Goal: Information Seeking & Learning: Learn about a topic

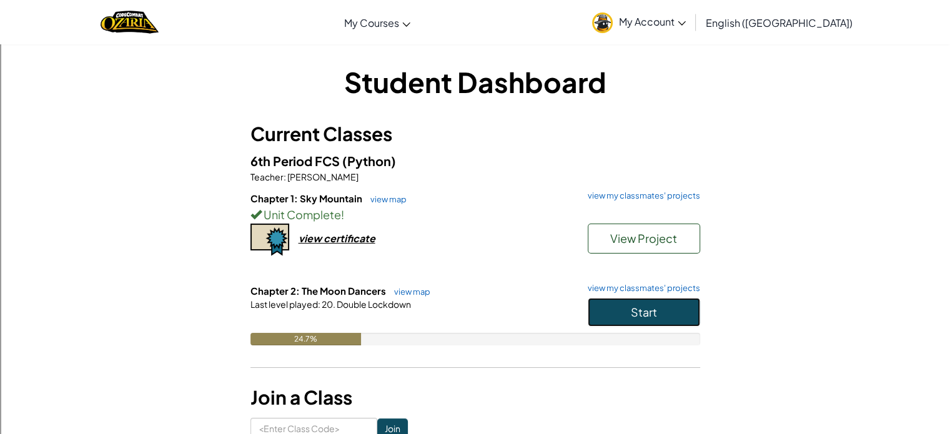
click at [617, 310] on button "Start" at bounding box center [644, 312] width 112 height 29
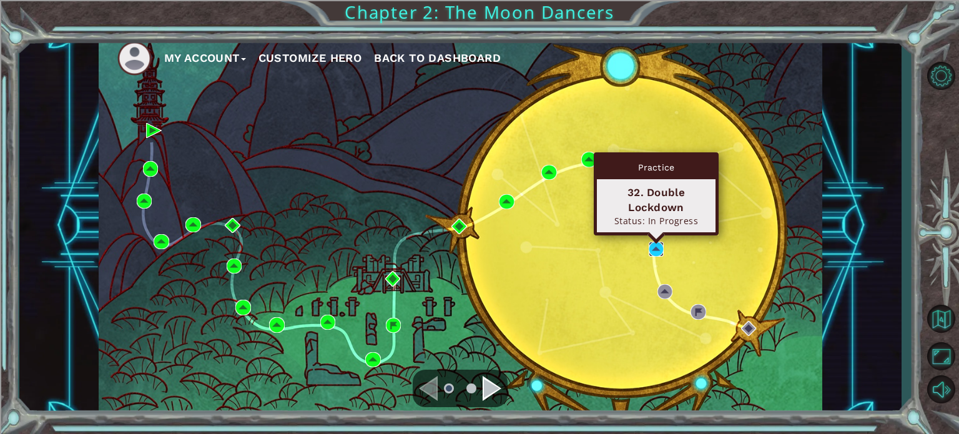
click at [652, 249] on img at bounding box center [656, 249] width 15 height 15
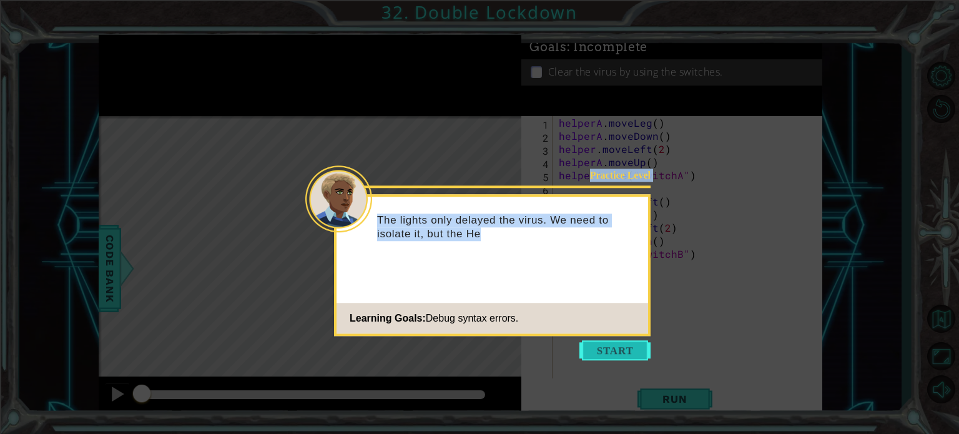
drag, startPoint x: 604, startPoint y: 362, endPoint x: 616, endPoint y: 350, distance: 16.8
click at [616, 350] on body "1 ההההההההההההההההההההההההההההההההההההההההההההההההההההההההההההההההההההההההההההה…" at bounding box center [479, 217] width 959 height 434
click at [616, 350] on button "Start" at bounding box center [614, 350] width 71 height 20
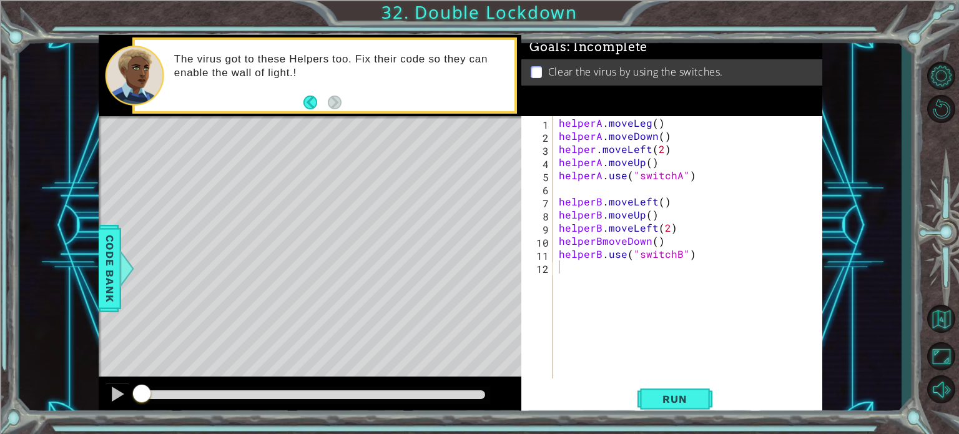
click at [475, 142] on div "Level Map" at bounding box center [387, 300] width 577 height 368
click at [647, 124] on div "helperA . moveLeg ( ) helperA . moveDown ( ) helper . moveLeft ( 2 ) helperA . …" at bounding box center [690, 260] width 269 height 288
click at [594, 149] on div "helperA . moveLeft ( ) helperA . moveDown ( ) helper . moveLeft ( 2 ) helperA .…" at bounding box center [690, 260] width 269 height 288
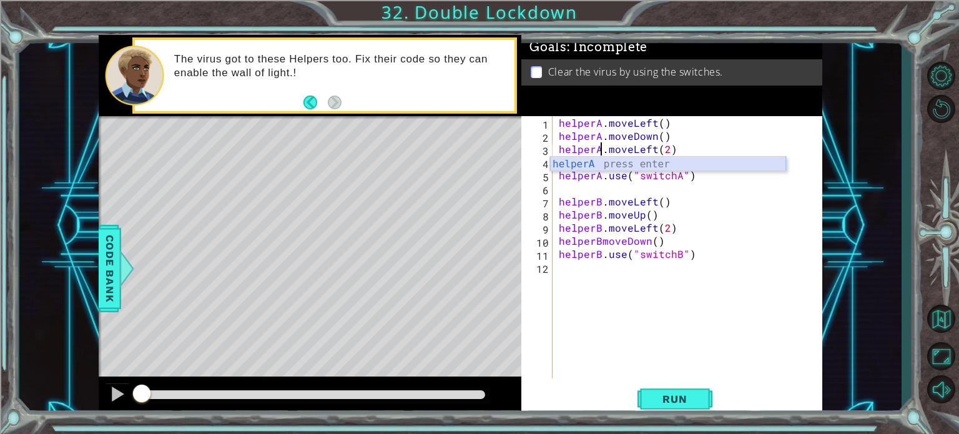
click at [599, 161] on div "helperA press enter" at bounding box center [668, 179] width 236 height 45
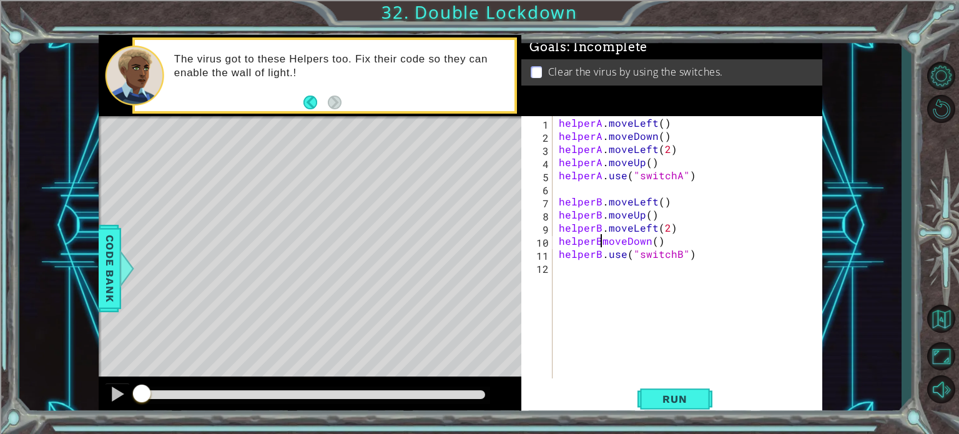
click at [599, 240] on div "helperA . moveLeft ( ) helperA . moveDown ( ) helperA . moveLeft ( 2 ) helperA …" at bounding box center [690, 260] width 269 height 288
type textarea "helperB.moveDown()"
click at [653, 391] on button "Run" at bounding box center [674, 399] width 75 height 30
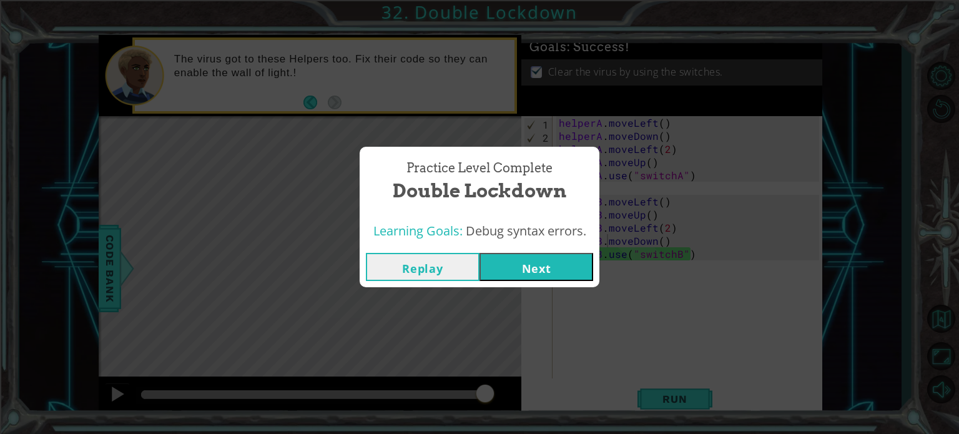
click at [520, 264] on button "Next" at bounding box center [537, 267] width 114 height 28
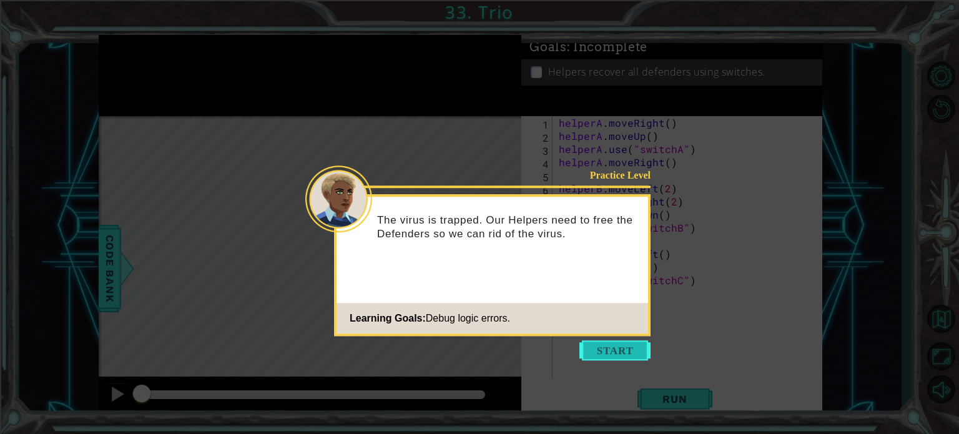
click at [612, 358] on button "Start" at bounding box center [614, 350] width 71 height 20
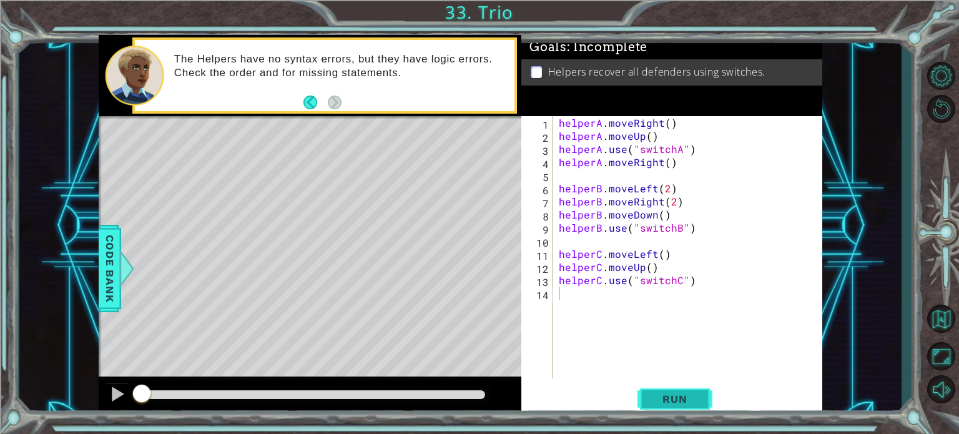
click at [664, 388] on button "Run" at bounding box center [674, 399] width 75 height 30
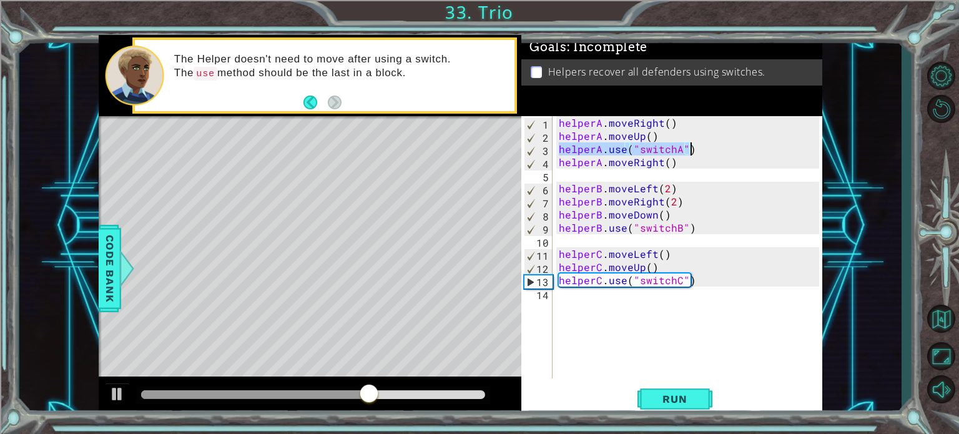
drag, startPoint x: 559, startPoint y: 150, endPoint x: 707, endPoint y: 150, distance: 148.0
click at [707, 150] on div "helperA . moveRight ( ) helperA . moveUp ( ) helperA . use ( "switchA" ) helper…" at bounding box center [690, 260] width 269 height 288
type textarea "helperA.use("switchA")"
click at [698, 151] on div "helperA . moveRight ( ) helperA . moveUp ( ) helperA . use ( "switchA" ) helper…" at bounding box center [687, 247] width 263 height 262
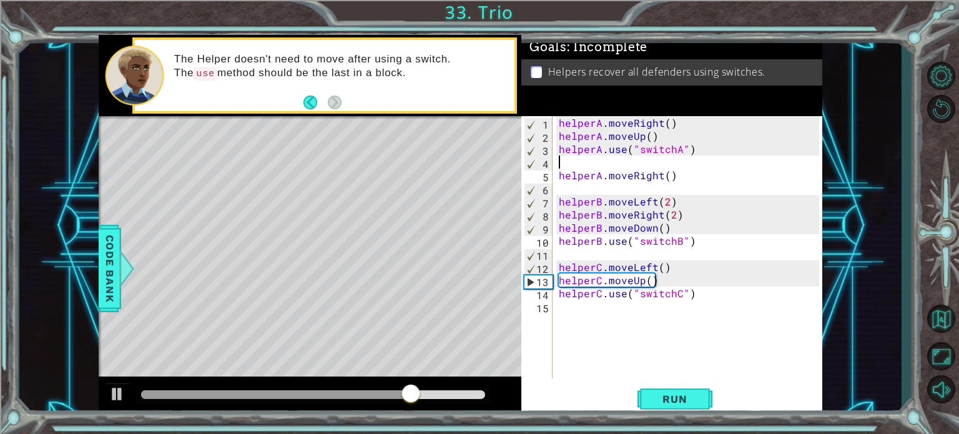
paste textarea "helperA.use("switchA")"
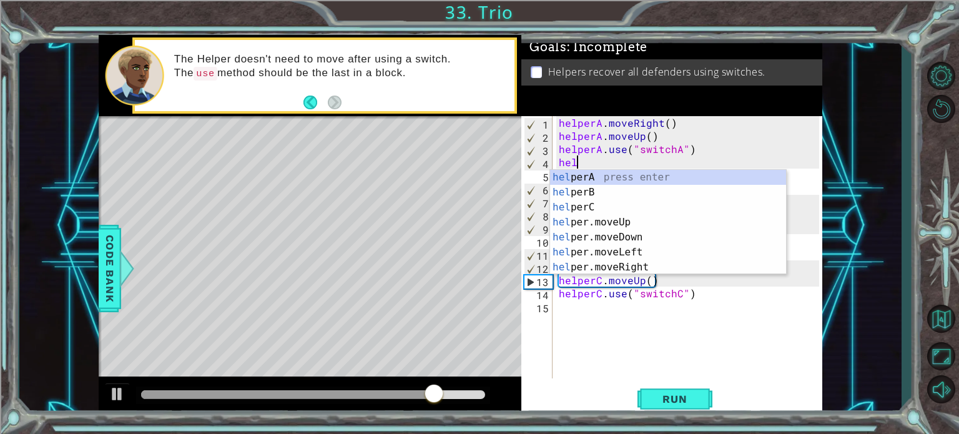
type textarea "h"
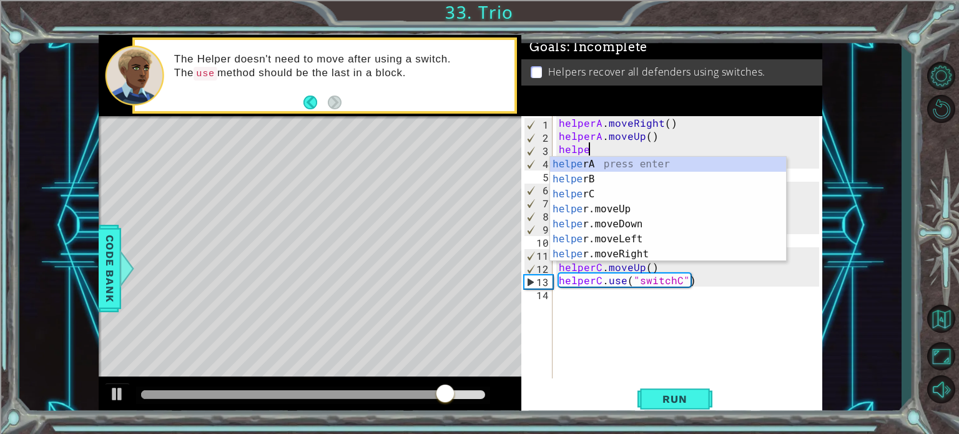
type textarea "h"
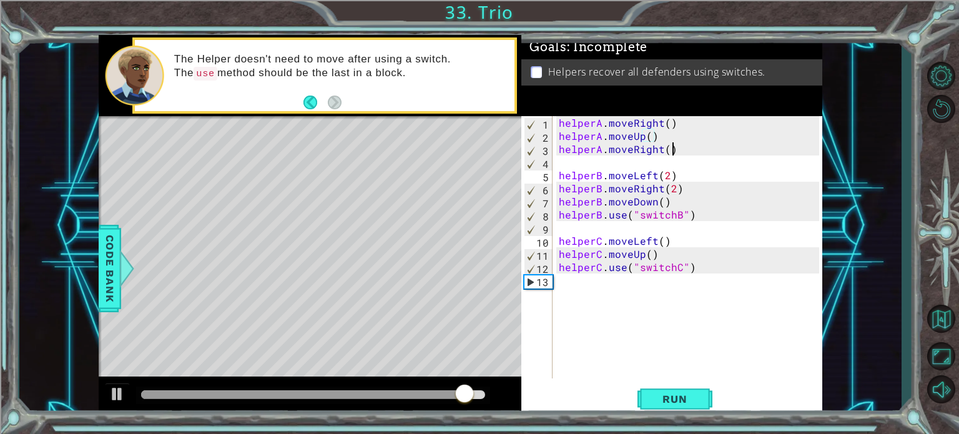
click at [690, 149] on div "helperA . moveRight ( ) helperA . moveUp ( ) helperA . moveRight ( ) helperB . …" at bounding box center [690, 260] width 269 height 288
type textarea "helperA.moveRight()"
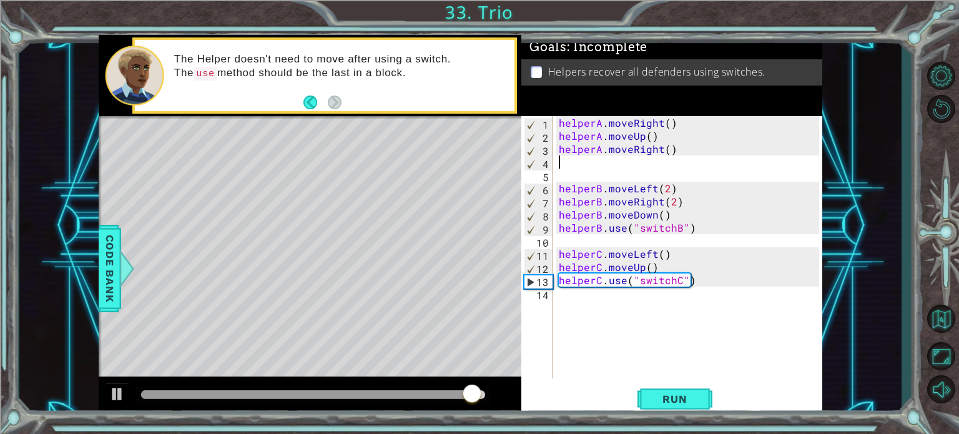
paste textarea "helperA.use("switchA")"
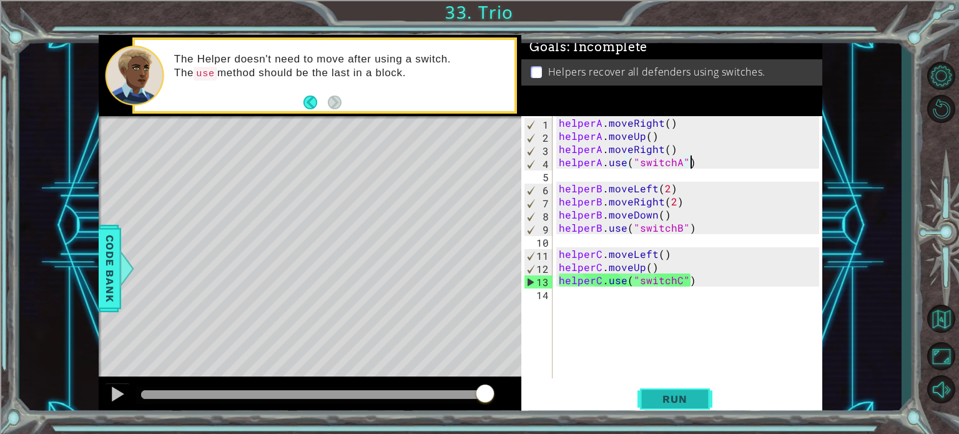
click at [654, 406] on button "Run" at bounding box center [674, 399] width 75 height 30
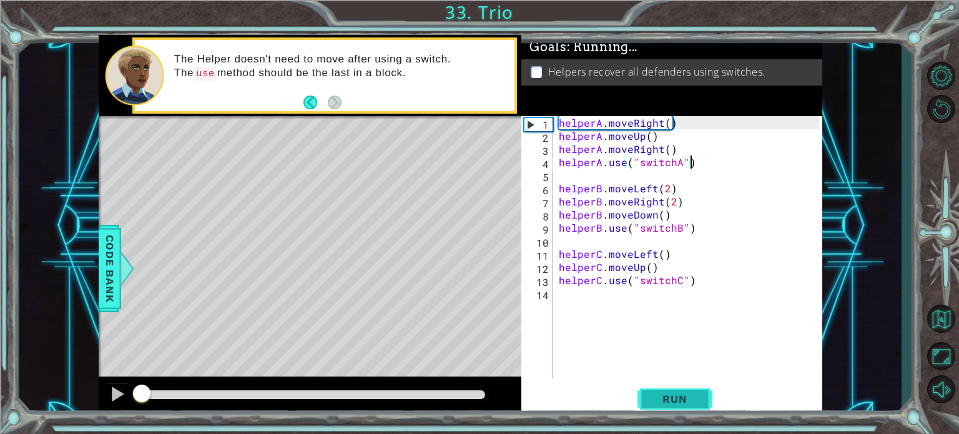
click at [654, 406] on button "Run" at bounding box center [674, 399] width 75 height 30
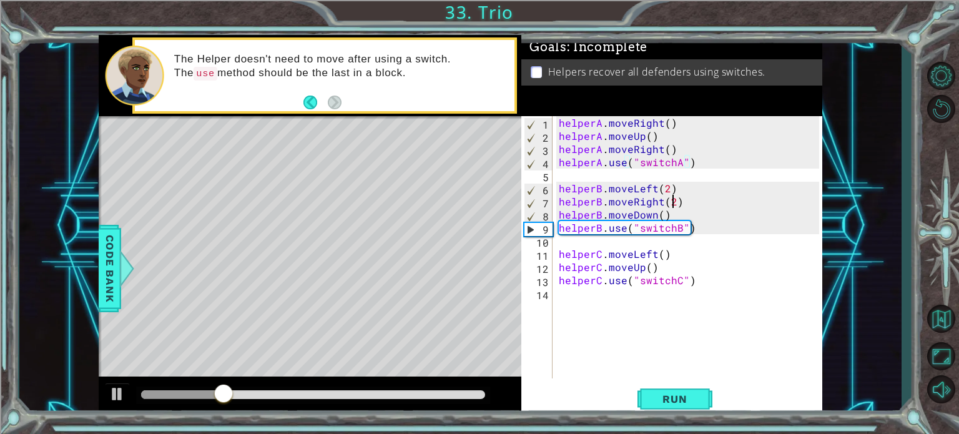
click at [674, 200] on div "helperA . moveRight ( ) helperA . moveUp ( ) helperA . moveRight ( ) helperA . …" at bounding box center [690, 260] width 269 height 288
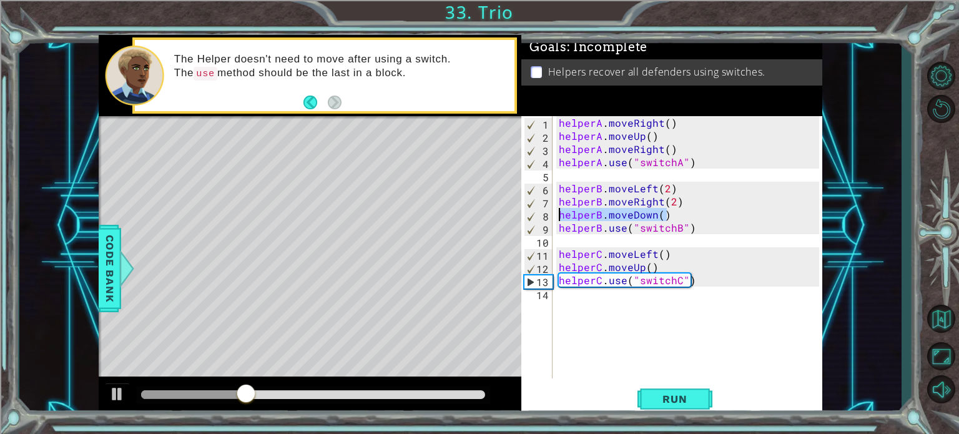
drag, startPoint x: 680, startPoint y: 211, endPoint x: 558, endPoint y: 210, distance: 121.8
click at [558, 210] on div "helperA . moveRight ( ) helperA . moveUp ( ) helperA . moveRight ( ) helperA . …" at bounding box center [690, 260] width 269 height 288
type textarea "helperB.moveDown()"
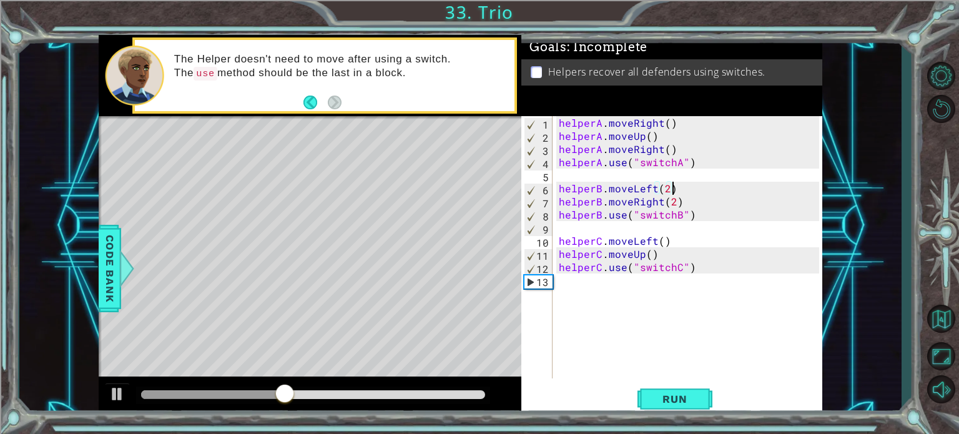
click at [689, 189] on div "helperA . moveRight ( ) helperA . moveUp ( ) helperA . moveRight ( ) helperA . …" at bounding box center [690, 260] width 269 height 288
type textarea "helperB.moveLeft(2)"
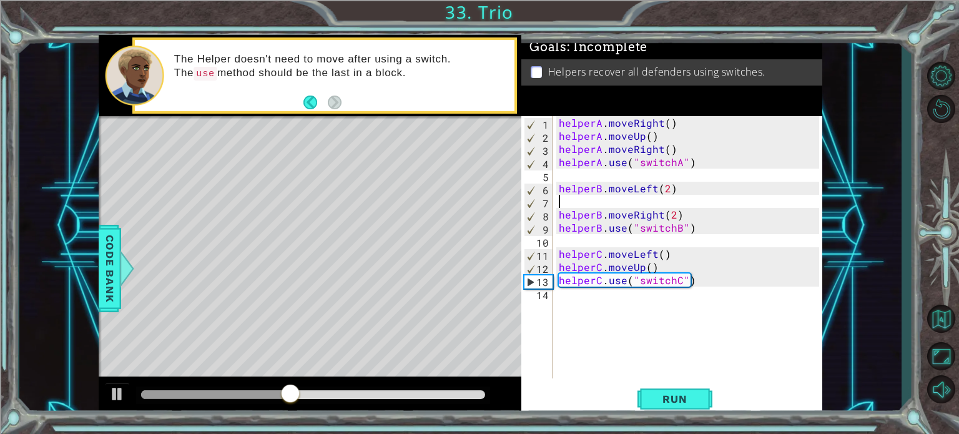
paste textarea "helperB.moveDown()"
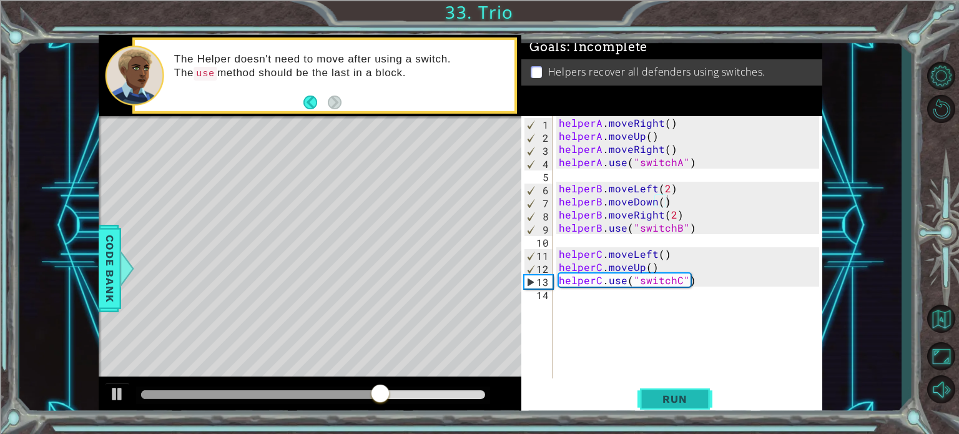
click at [674, 398] on span "Run" at bounding box center [674, 399] width 49 height 12
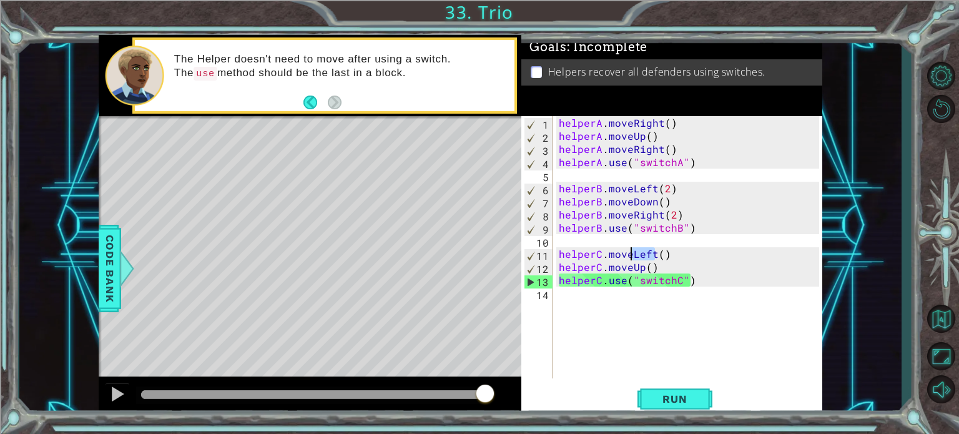
drag, startPoint x: 654, startPoint y: 253, endPoint x: 632, endPoint y: 252, distance: 22.6
click at [632, 252] on div "helperA . moveRight ( ) helperA . moveUp ( ) helperA . moveRight ( ) helperA . …" at bounding box center [690, 260] width 269 height 288
click at [651, 260] on div "helperA . moveRight ( ) helperA . moveUp ( ) helperA . moveRight ( ) helperA . …" at bounding box center [687, 247] width 263 height 262
click at [684, 407] on button "Run" at bounding box center [674, 399] width 75 height 30
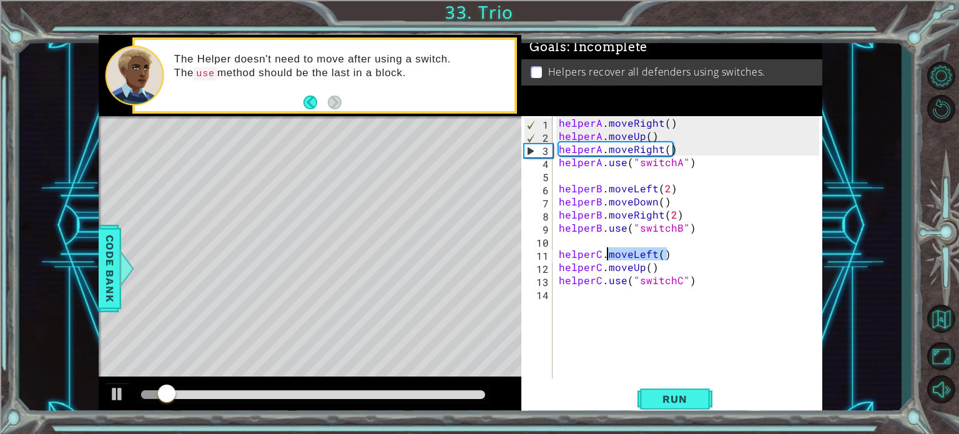
drag, startPoint x: 666, startPoint y: 254, endPoint x: 606, endPoint y: 255, distance: 59.9
click at [606, 255] on div "helperA . moveRight ( ) helperA . moveUp ( ) helperA . moveRight ( ) helperA . …" at bounding box center [690, 260] width 269 height 288
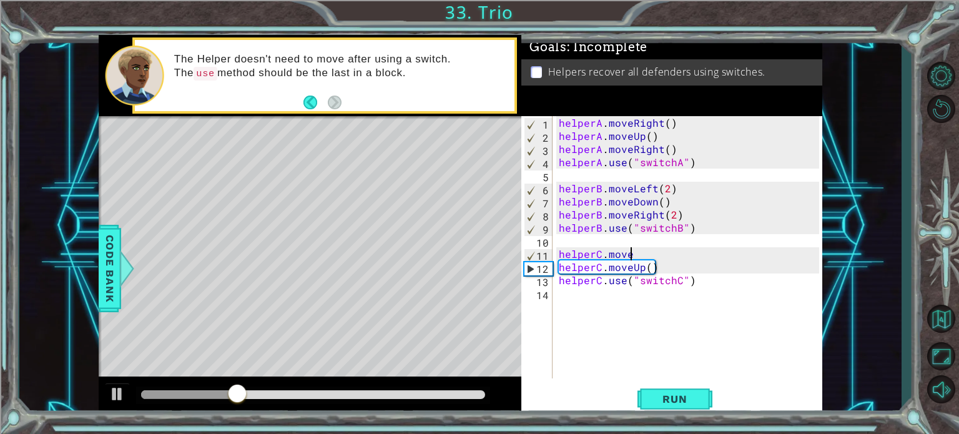
scroll to position [0, 4]
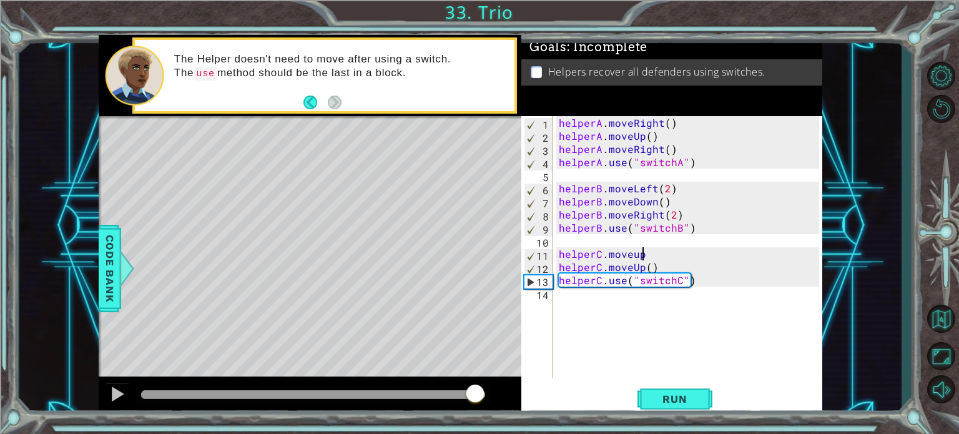
click at [476, 391] on div at bounding box center [313, 394] width 345 height 9
drag, startPoint x: 478, startPoint y: 390, endPoint x: 563, endPoint y: 396, distance: 85.1
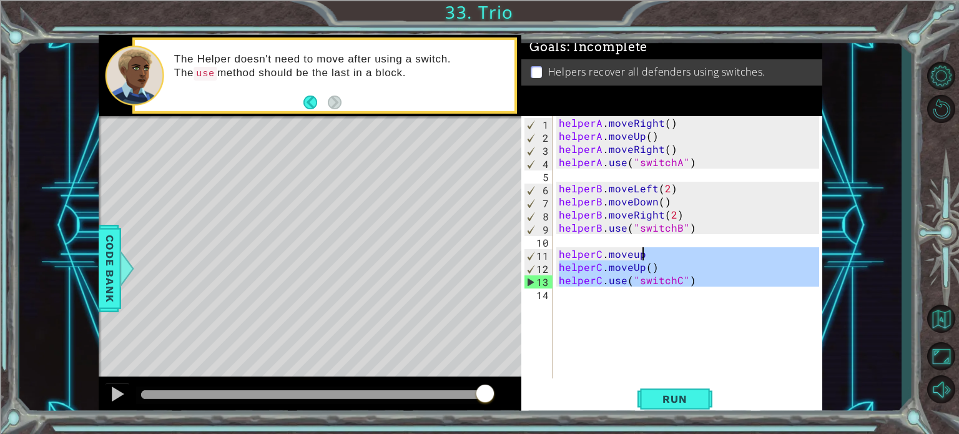
drag, startPoint x: 593, startPoint y: 359, endPoint x: 649, endPoint y: 277, distance: 99.6
click at [649, 277] on div "helperA . moveRight ( ) helperA . moveUp ( ) helperA . moveRight ( ) helperA . …" at bounding box center [690, 260] width 269 height 288
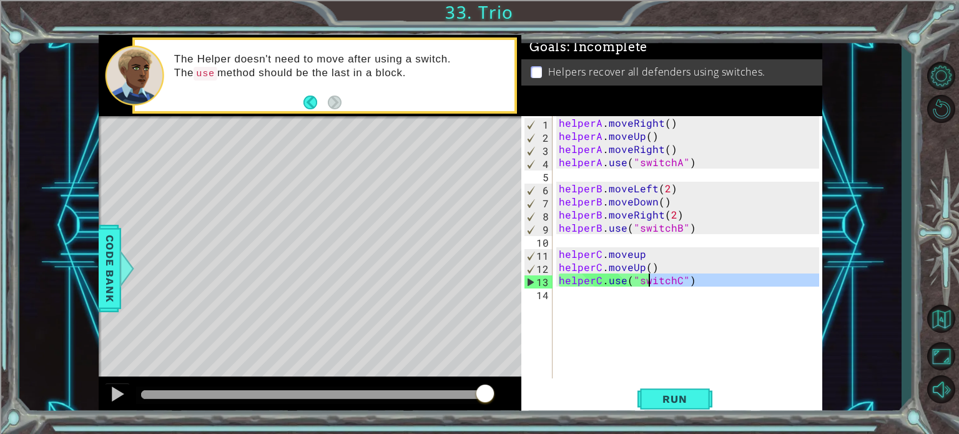
click at [649, 277] on div "helperA . moveRight ( ) helperA . moveUp ( ) helperA . moveRight ( ) helperA . …" at bounding box center [687, 247] width 263 height 262
click at [654, 253] on div "helperA . moveRight ( ) helperA . moveUp ( ) helperA . moveRight ( ) helperA . …" at bounding box center [690, 260] width 269 height 288
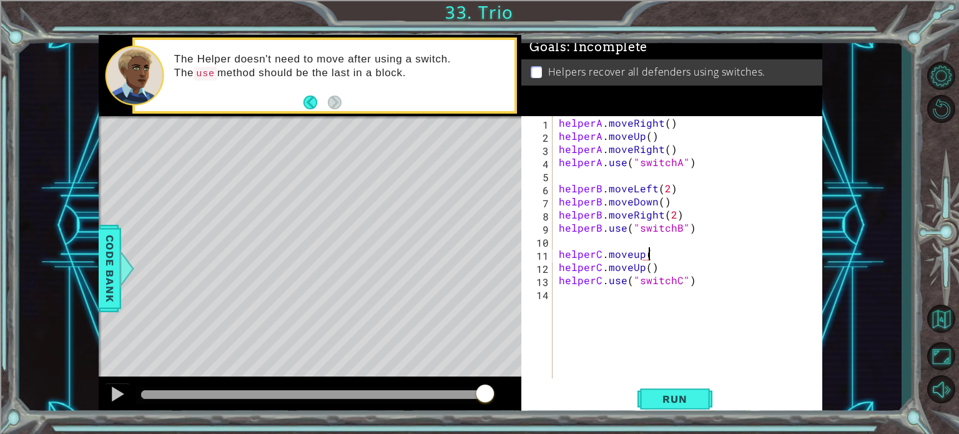
scroll to position [0, 5]
drag, startPoint x: 659, startPoint y: 263, endPoint x: 556, endPoint y: 267, distance: 103.1
click at [556, 267] on div "helperC.moveup() 1 2 3 4 5 6 7 8 9 10 11 12 13 14 helperA . moveRight ( ) helpe…" at bounding box center [670, 247] width 298 height 262
type textarea "helperC.moveUp()"
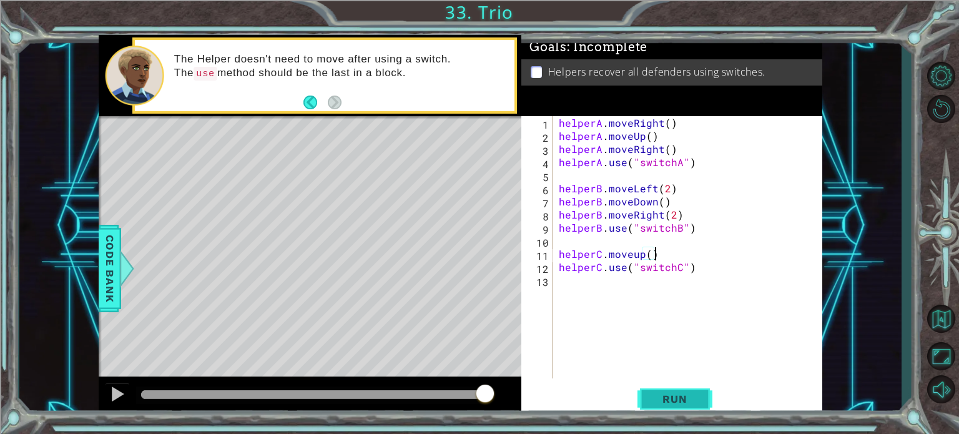
click at [676, 400] on span "Run" at bounding box center [674, 399] width 49 height 12
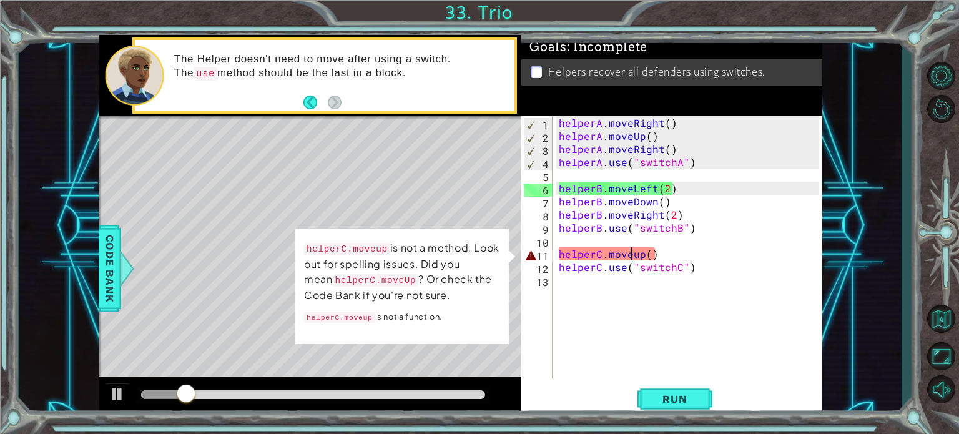
click at [634, 252] on div "helperA . moveRight ( ) helperA . moveUp ( ) helperA . moveRight ( ) helperA . …" at bounding box center [690, 260] width 269 height 288
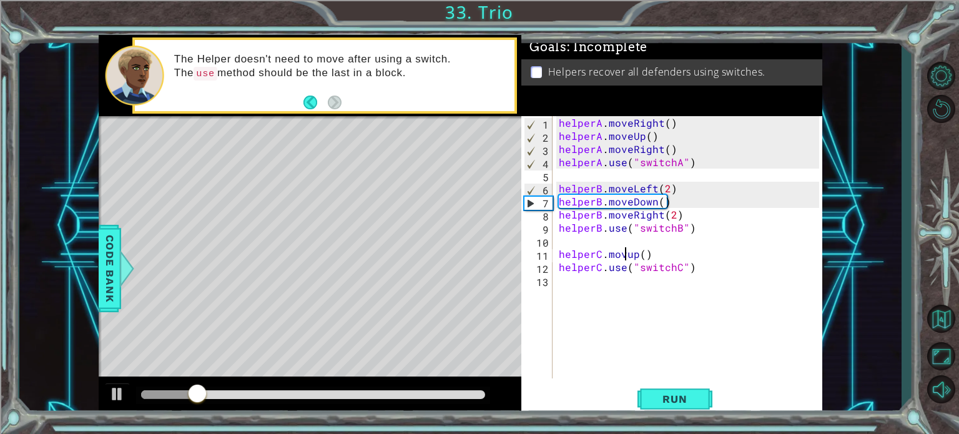
scroll to position [0, 4]
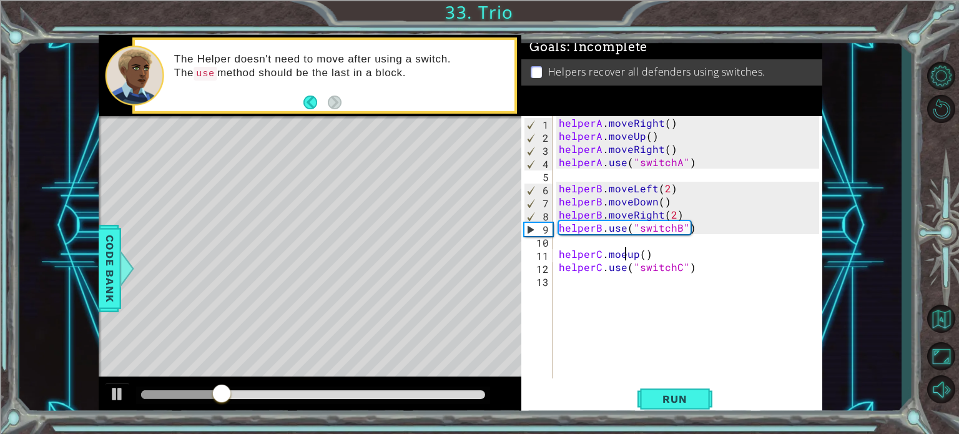
type textarea "helperC.moeup()"
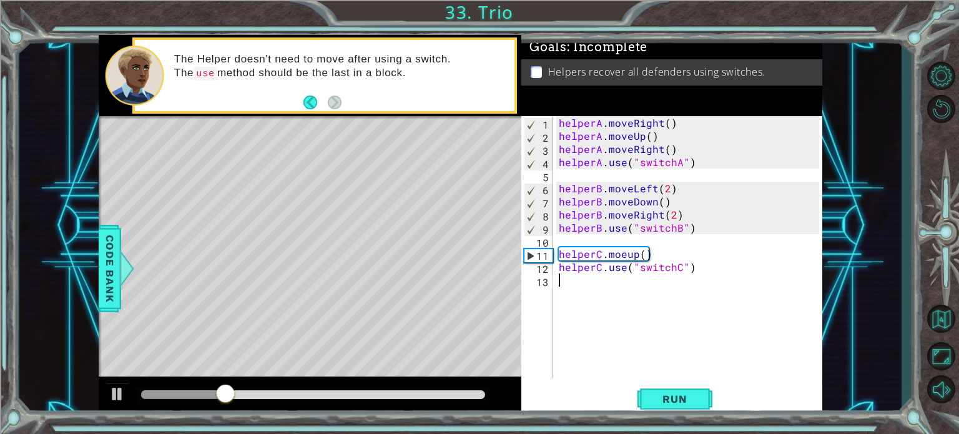
scroll to position [0, 0]
click at [617, 251] on div "helperA . moveRight ( ) helperA . moveUp ( ) helperA . moveRight ( ) helperA . …" at bounding box center [690, 260] width 269 height 288
type textarea "helperC.moveUp()"
click at [634, 338] on div "helperA . moveRight ( ) helperA . moveUp ( ) helperA . moveRight ( ) helperA . …" at bounding box center [690, 260] width 269 height 288
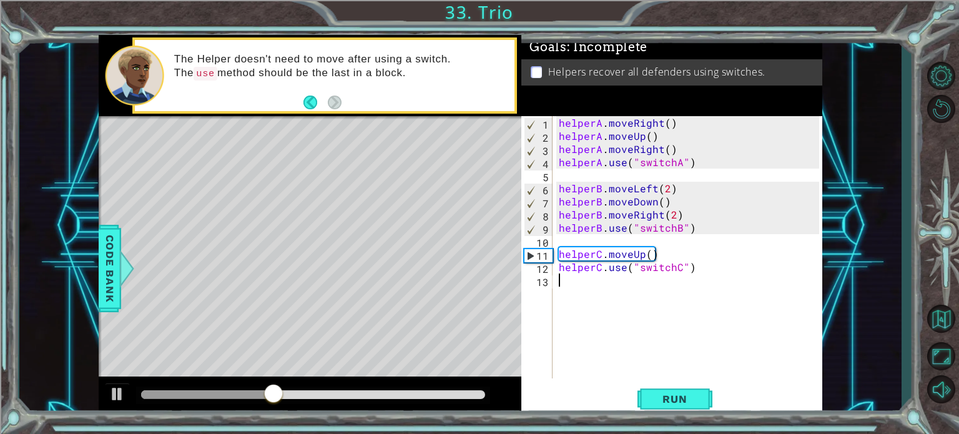
scroll to position [0, 0]
click at [694, 401] on span "Run" at bounding box center [674, 399] width 49 height 12
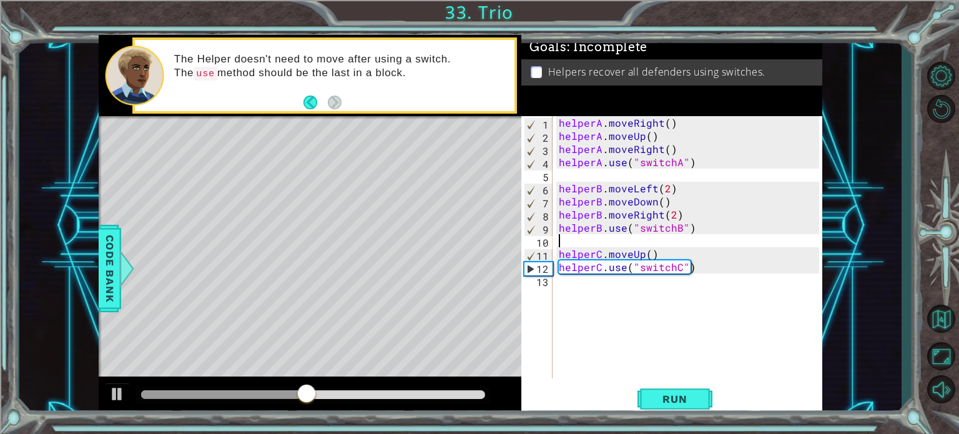
click at [677, 237] on div "helperA . moveRight ( ) helperA . moveUp ( ) helperA . moveRight ( ) helperA . …" at bounding box center [690, 260] width 269 height 288
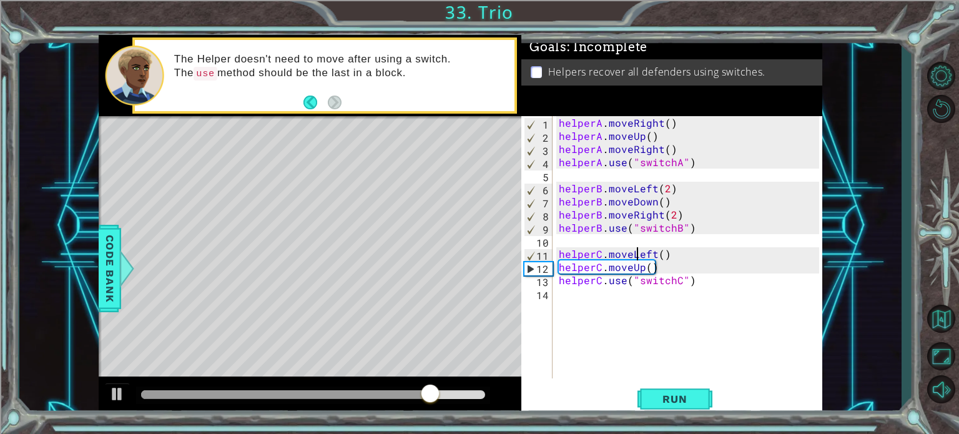
scroll to position [0, 5]
click at [682, 259] on div "helperA . moveRight ( ) helperA . moveUp ( ) helperA . moveRight ( ) helperA . …" at bounding box center [690, 260] width 269 height 288
click at [678, 270] on div "helperA . moveRight ( ) helperA . moveUp ( ) helperA . moveRight ( ) helperA . …" at bounding box center [690, 260] width 269 height 288
type textarea "helperC.moveUp()"
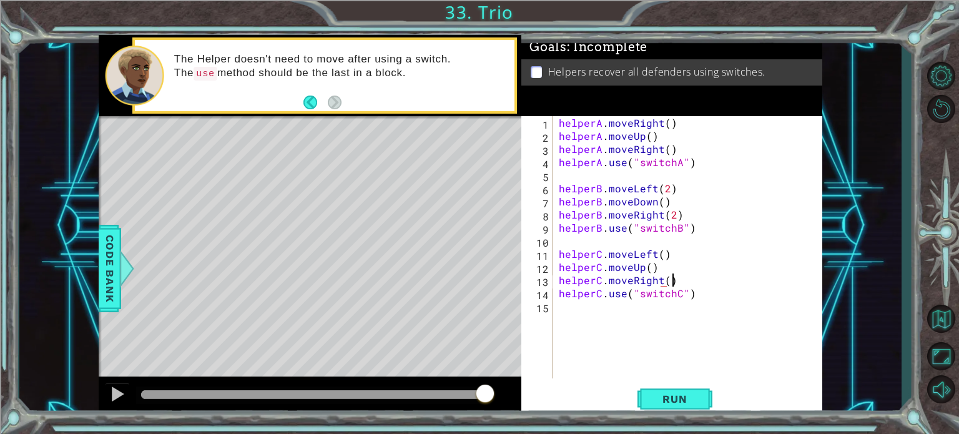
scroll to position [0, 6]
type textarea "helperC.moveRight()"
drag, startPoint x: 663, startPoint y: 383, endPoint x: 664, endPoint y: 393, distance: 9.4
click at [664, 393] on div "helperC.moveRight() 1 2 3 4 5 6 7 8 9 10 11 12 13 14 15 helperA . moveRight ( )…" at bounding box center [671, 266] width 301 height 300
click at [664, 393] on span "Run" at bounding box center [674, 399] width 49 height 12
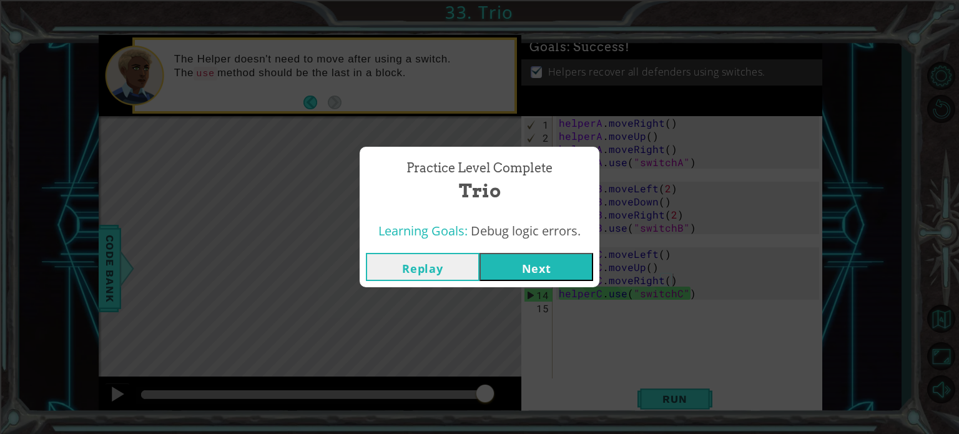
click at [534, 259] on button "Next" at bounding box center [537, 267] width 114 height 28
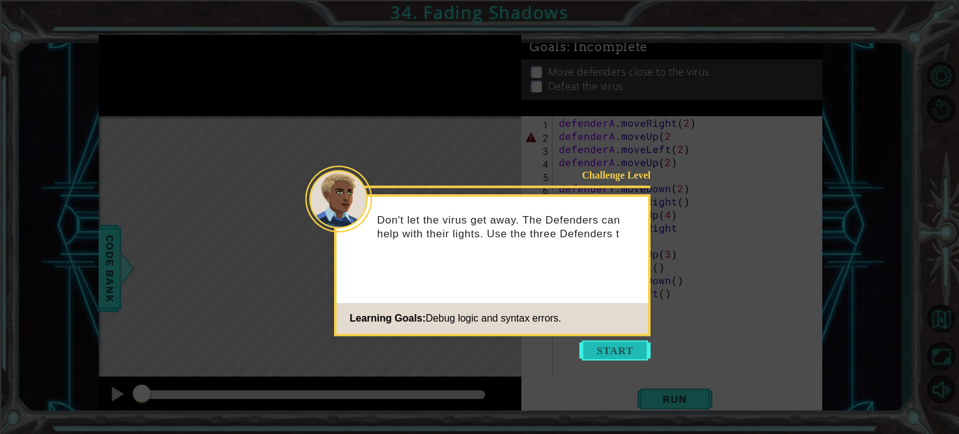
click at [601, 357] on button "Start" at bounding box center [614, 350] width 71 height 20
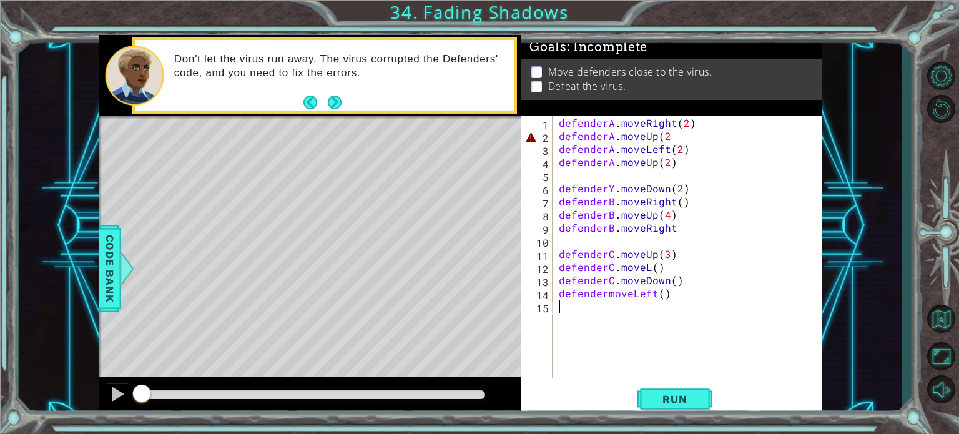
click at [667, 165] on div "defenderA . moveRight ( 2 ) defenderA . moveUp ( 2 defenderA . moveLeft ( 2 ) d…" at bounding box center [690, 260] width 269 height 288
click at [611, 184] on div "defenderA . moveRight ( 2 ) defenderA . moveUp ( 2 defenderA . moveLeft ( 2 ) d…" at bounding box center [690, 260] width 269 height 288
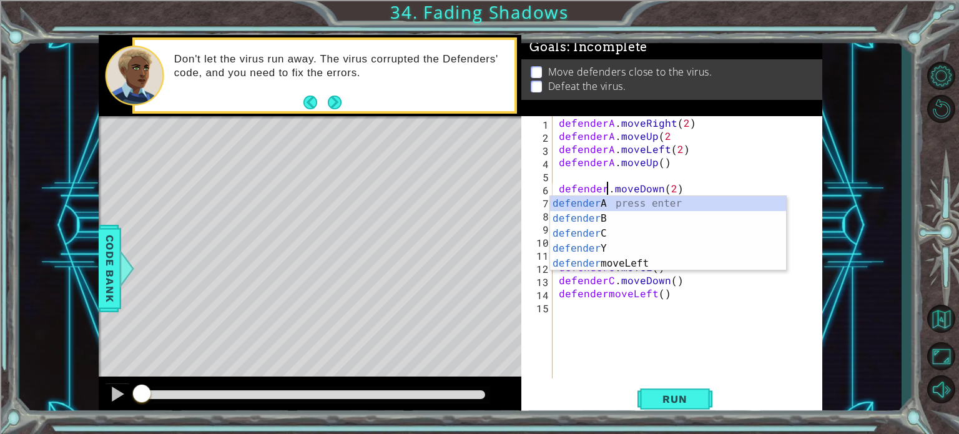
scroll to position [0, 2]
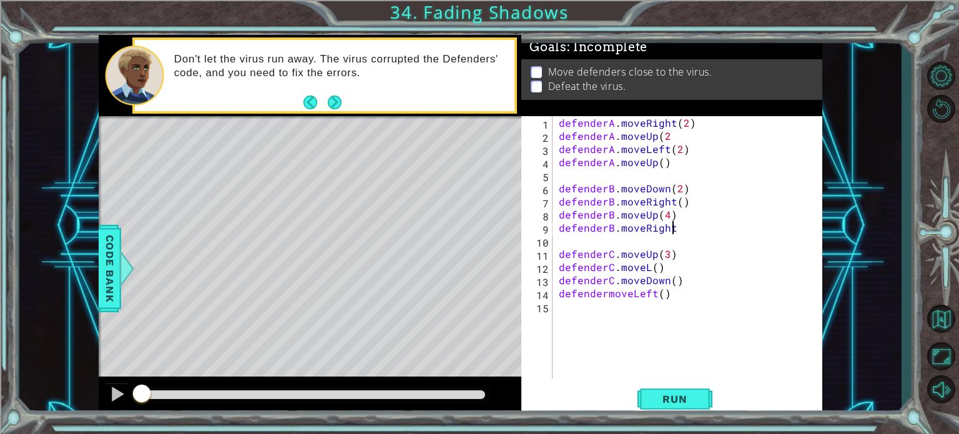
click at [702, 230] on div "defenderA . moveRight ( 2 ) defenderA . moveUp ( 2 defenderA . moveLeft ( 2 ) d…" at bounding box center [690, 260] width 269 height 288
click at [606, 290] on div "defenderA . moveRight ( 2 ) defenderA . moveUp ( 2 defenderA . moveLeft ( 2 ) d…" at bounding box center [690, 260] width 269 height 288
click at [672, 400] on span "Run" at bounding box center [674, 399] width 49 height 12
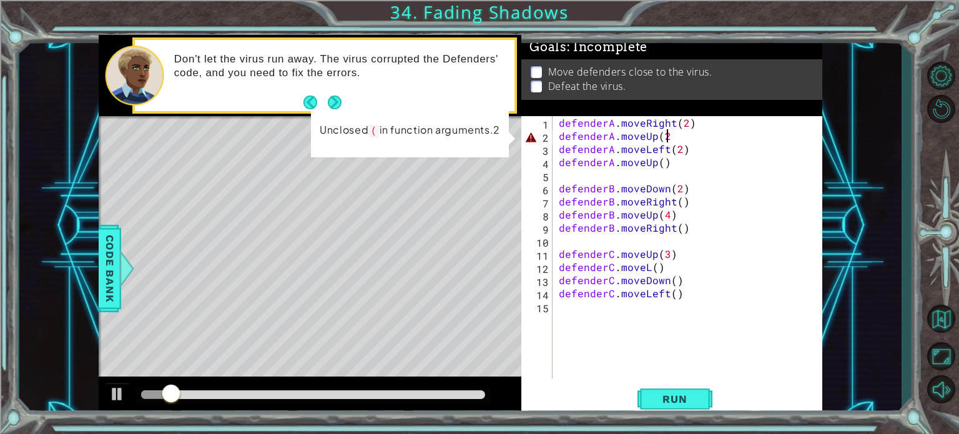
click at [666, 139] on div "defenderA . moveRight ( 2 ) defenderA . moveUp ( 2 defenderA . moveLeft ( 2 ) d…" at bounding box center [690, 260] width 269 height 288
click at [677, 139] on div "defenderA . moveRight ( 2 ) defenderA . moveUp ( 2 defenderA . moveLeft ( 2 ) d…" at bounding box center [687, 247] width 263 height 262
click at [677, 139] on div "defenderA . moveRight ( 2 ) defenderA . moveUp ( 2 defenderA . moveLeft ( 2 ) d…" at bounding box center [690, 260] width 269 height 288
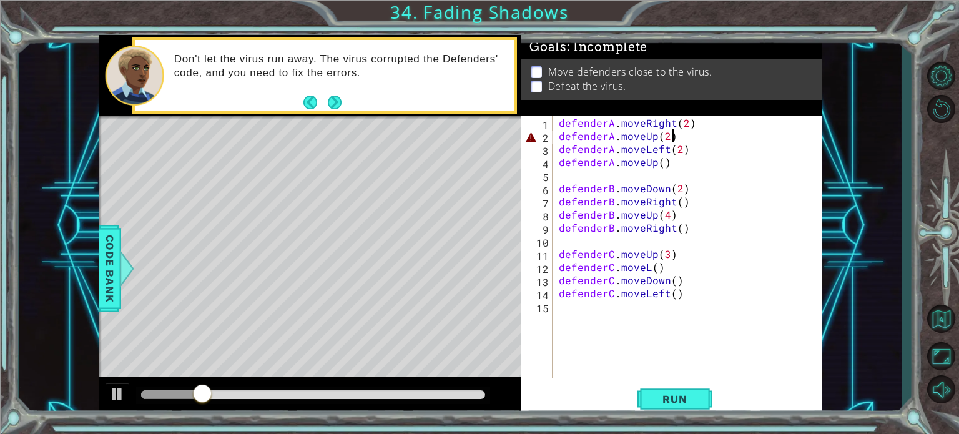
scroll to position [0, 6]
click at [689, 400] on span "Run" at bounding box center [674, 399] width 49 height 12
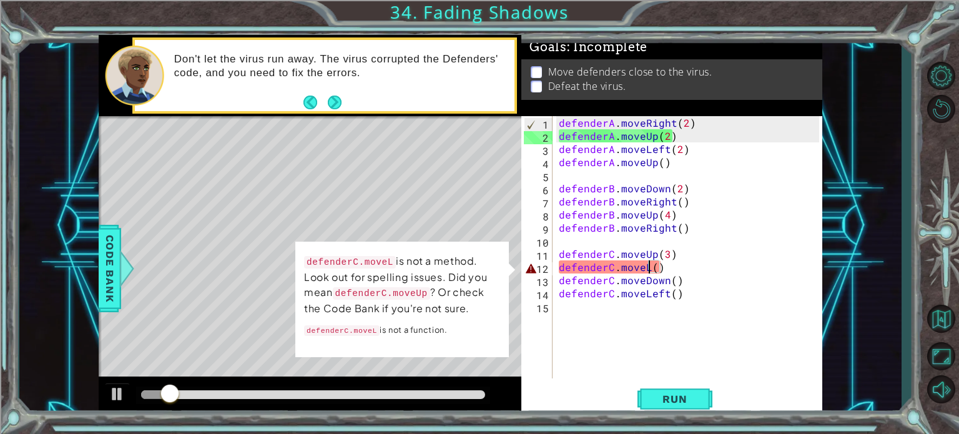
click at [646, 268] on div "defenderA . moveRight ( 2 ) defenderA . moveUp ( 2 ) defenderA . moveLeft ( 2 )…" at bounding box center [690, 260] width 269 height 288
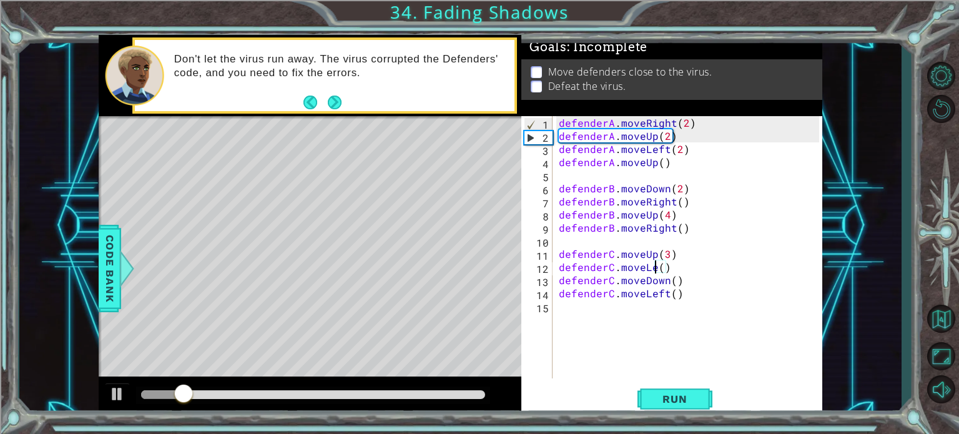
type textarea "defenderC.moveLeft()"
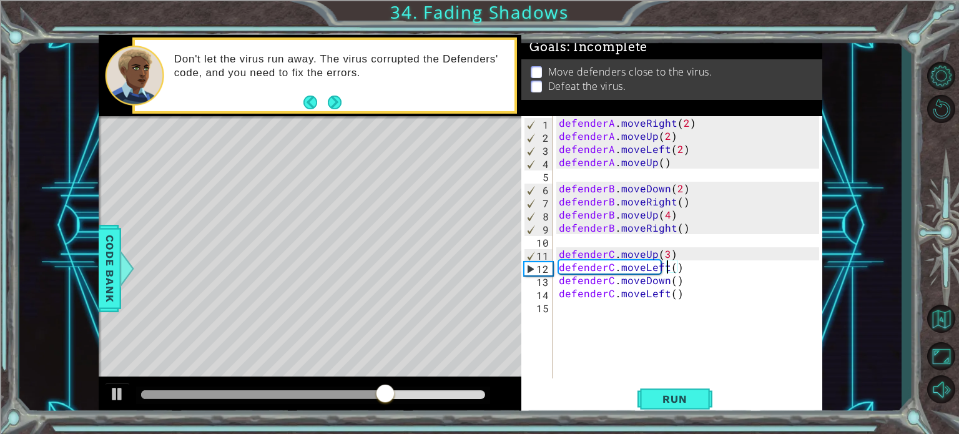
click at [725, 355] on div "defenderA . moveRight ( 2 ) defenderA . moveUp ( 2 ) defenderA . moveLeft ( 2 )…" at bounding box center [690, 260] width 269 height 288
